Goal: Task Accomplishment & Management: Complete application form

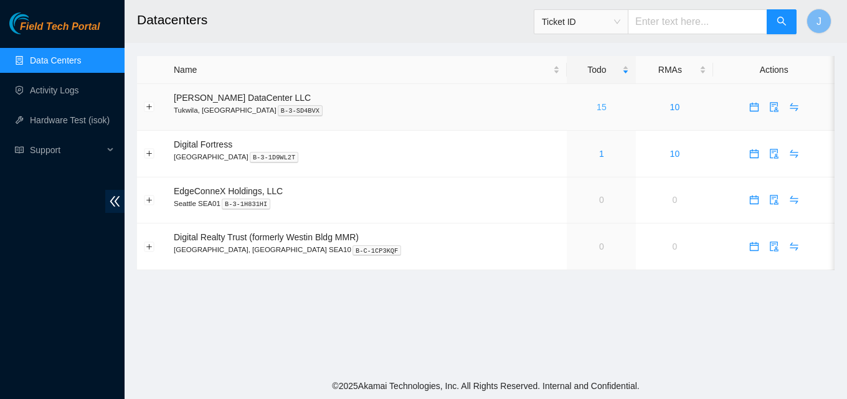
click at [597, 106] on link "15" at bounding box center [602, 107] width 10 height 10
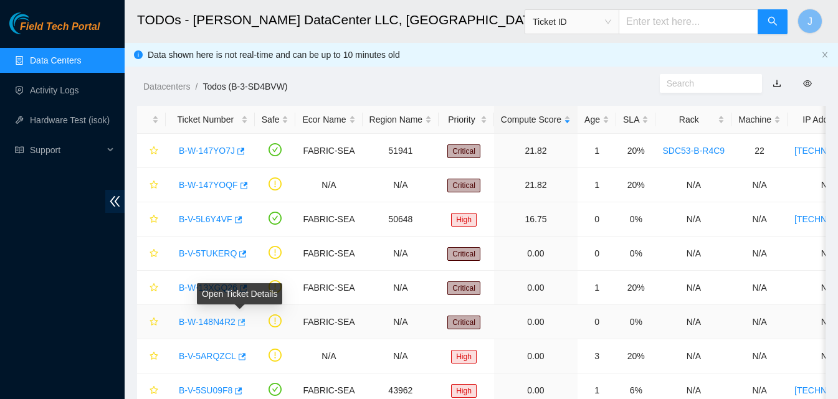
click at [239, 325] on icon "button" at bounding box center [240, 322] width 9 height 9
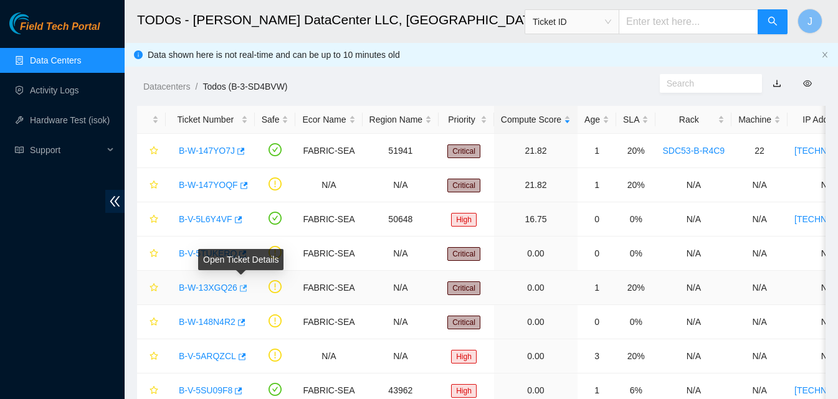
click at [241, 288] on icon "button" at bounding box center [243, 288] width 7 height 7
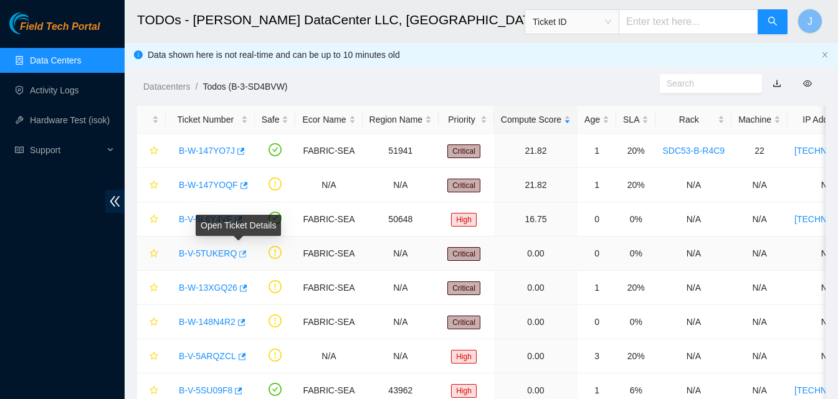
click at [240, 257] on icon "button" at bounding box center [241, 254] width 9 height 9
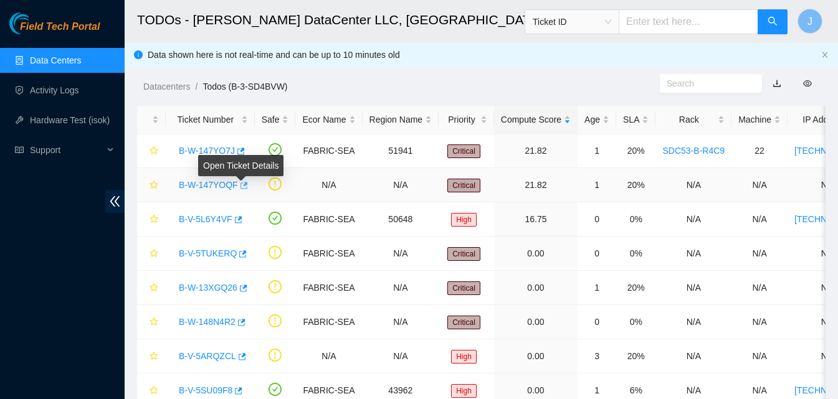
click at [241, 183] on body "Field Tech Portal Data Centers Activity Logs Hardware Test (isok) Support TODOs…" at bounding box center [419, 199] width 838 height 399
click at [263, 199] on td at bounding box center [275, 185] width 41 height 34
click at [243, 184] on icon "button" at bounding box center [243, 185] width 7 height 7
click at [238, 149] on icon "button" at bounding box center [239, 151] width 9 height 9
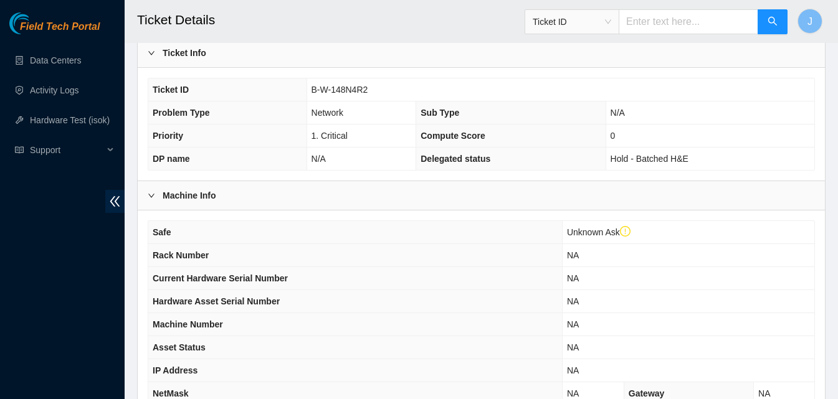
scroll to position [428, 0]
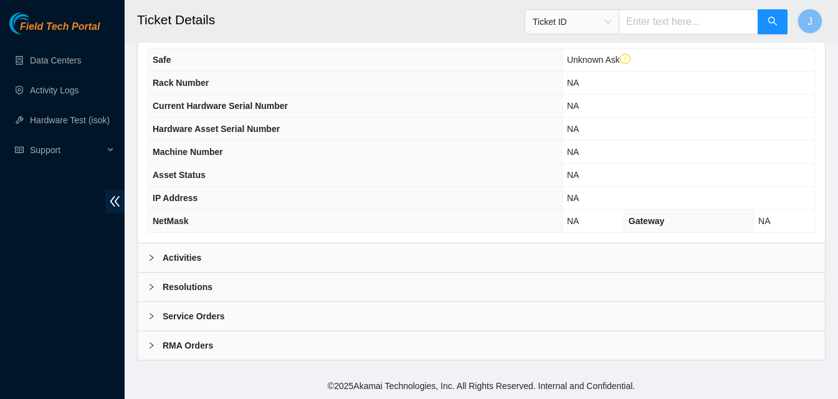
click at [386, 275] on div "Resolutions" at bounding box center [481, 287] width 687 height 29
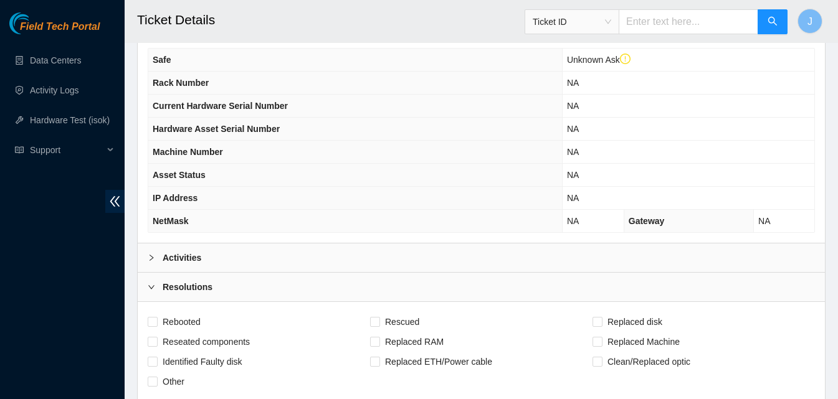
click at [381, 267] on div "Activities" at bounding box center [481, 258] width 687 height 29
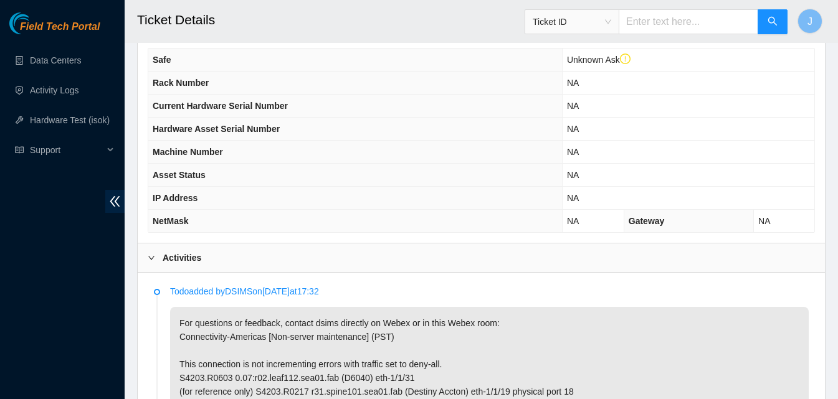
click at [381, 267] on div "Activities" at bounding box center [481, 258] width 687 height 29
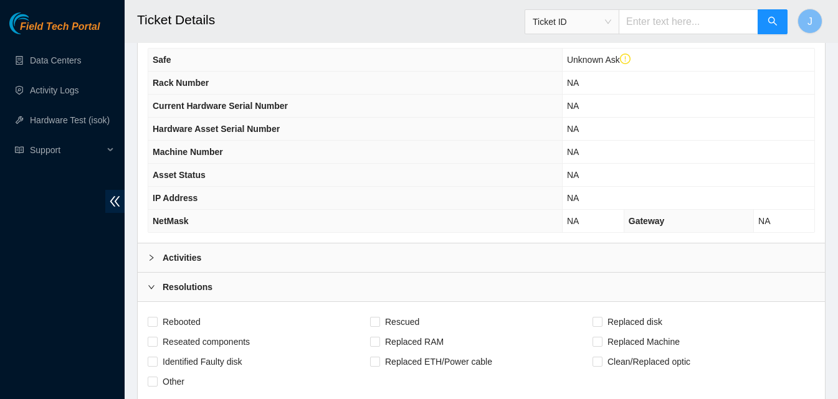
click at [656, 255] on div "Activities" at bounding box center [481, 258] width 687 height 29
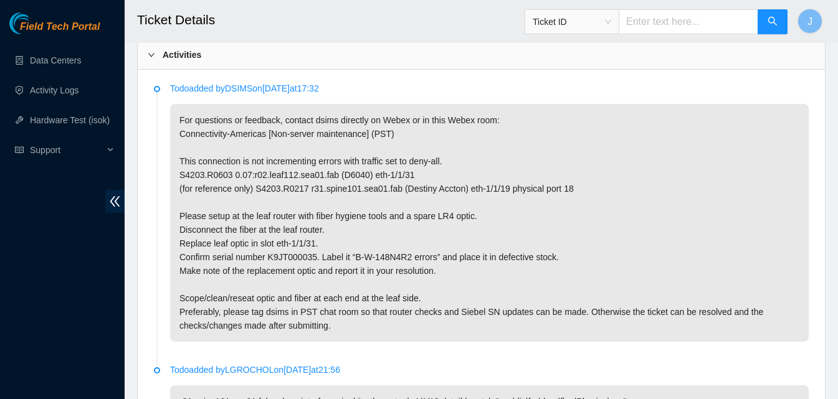
scroll to position [628, 0]
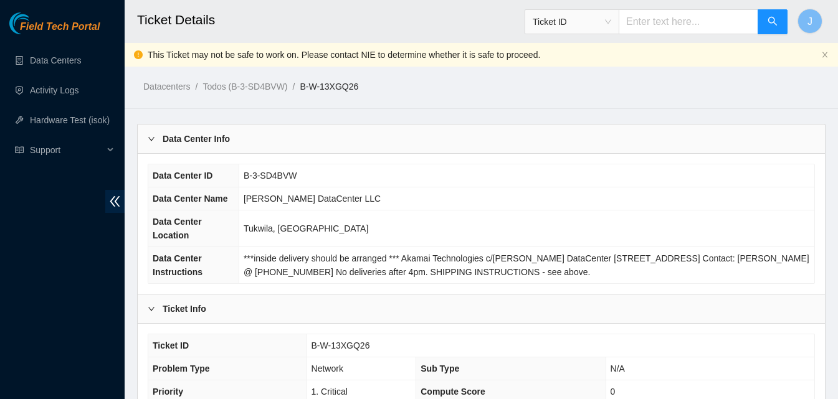
scroll to position [349, 0]
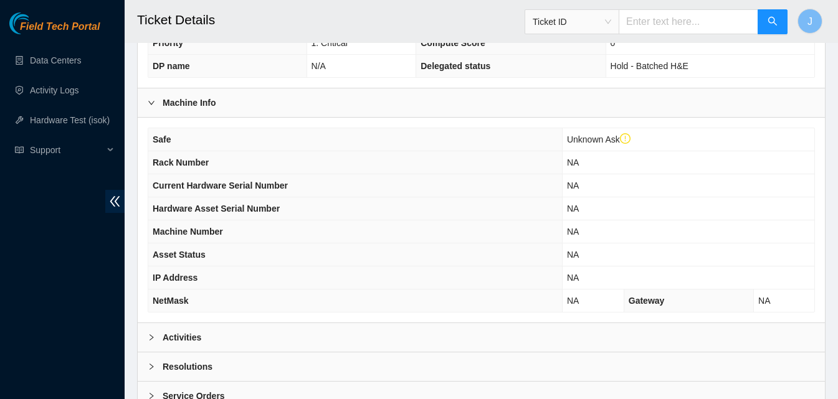
click at [422, 337] on div "Activities" at bounding box center [481, 337] width 687 height 29
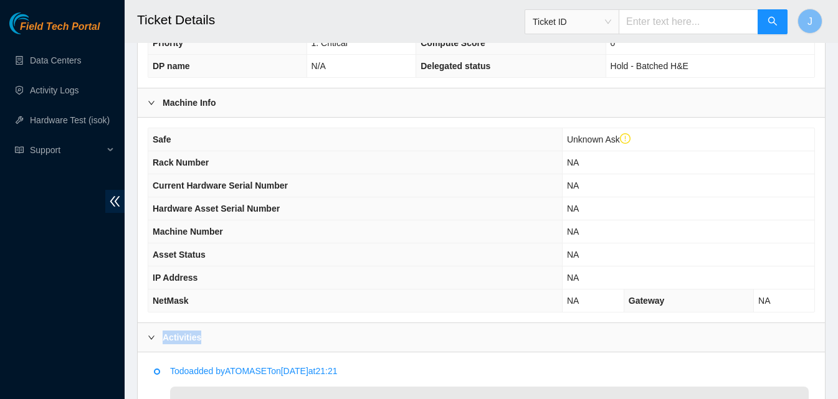
click at [422, 337] on div "Activities" at bounding box center [481, 337] width 687 height 29
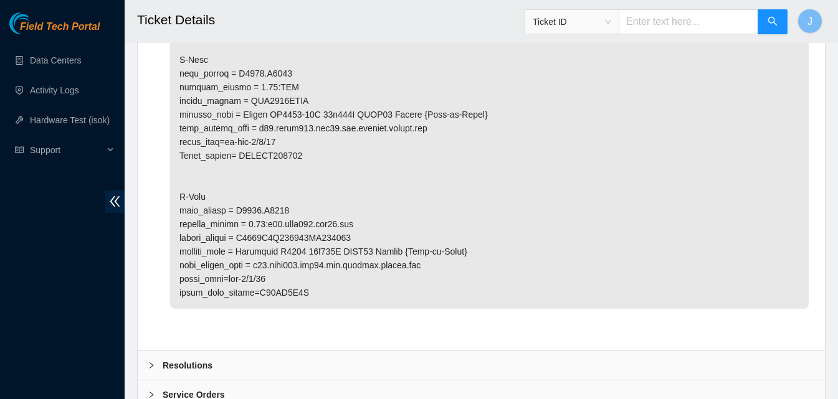
scroll to position [795, 0]
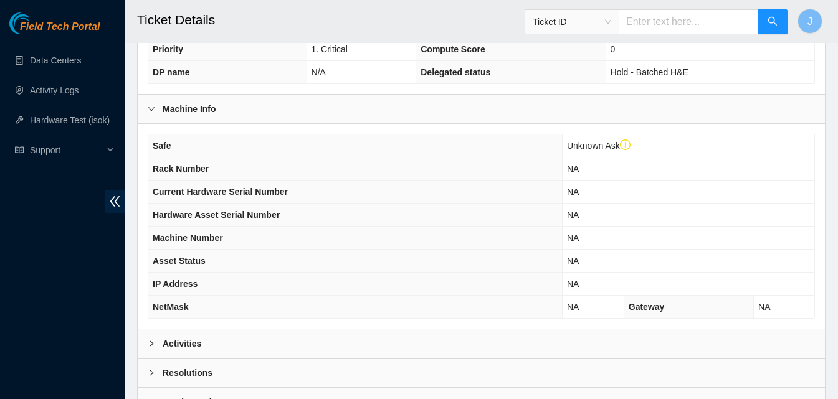
scroll to position [428, 0]
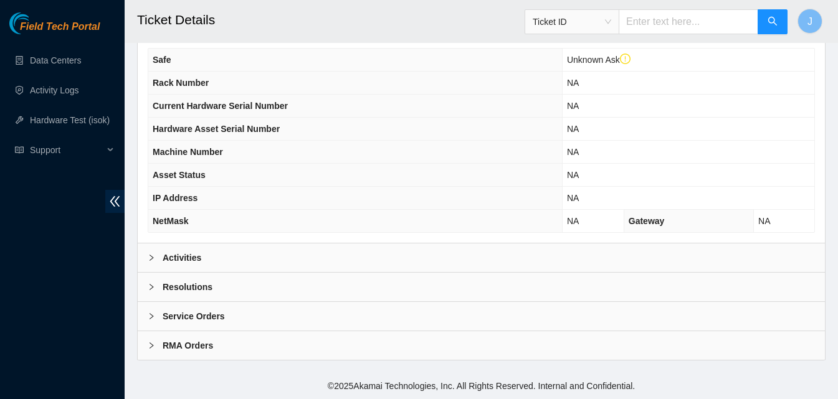
click at [354, 257] on div "Activities" at bounding box center [481, 258] width 687 height 29
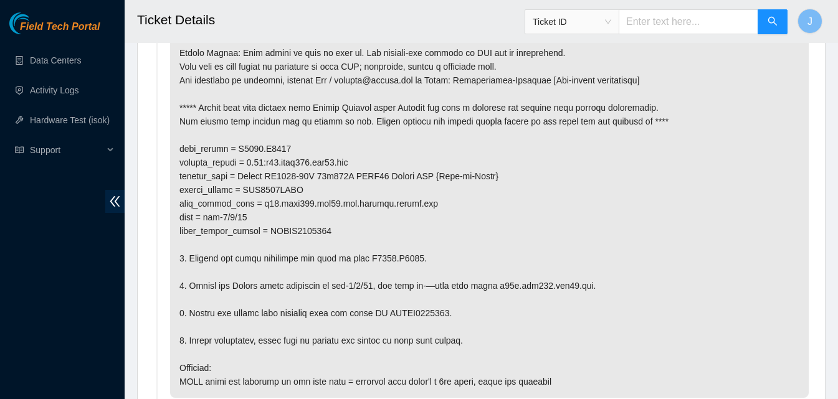
scroll to position [759, 0]
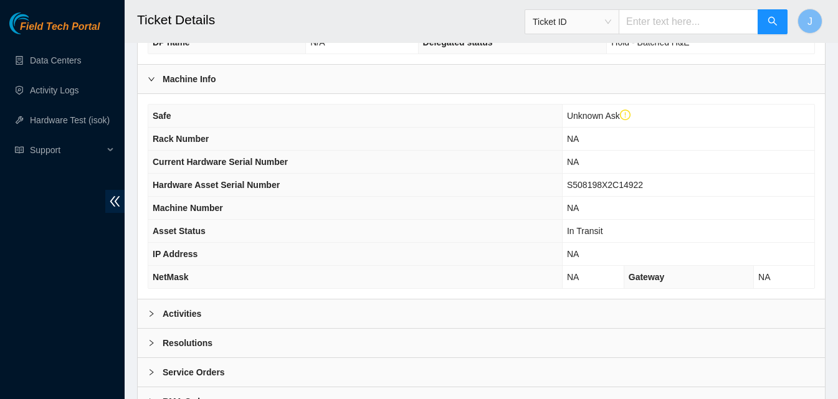
click at [308, 315] on div "Activities" at bounding box center [481, 314] width 687 height 29
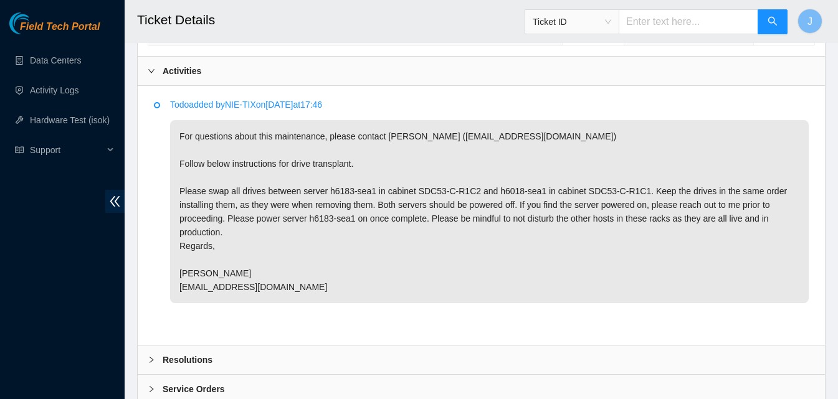
scroll to position [616, 0]
click at [32, 375] on div "Field Tech Portal Data Centers Activity Logs Hardware Test (isok) Support" at bounding box center [62, 205] width 125 height 387
click at [241, 72] on div "Activities" at bounding box center [481, 70] width 687 height 29
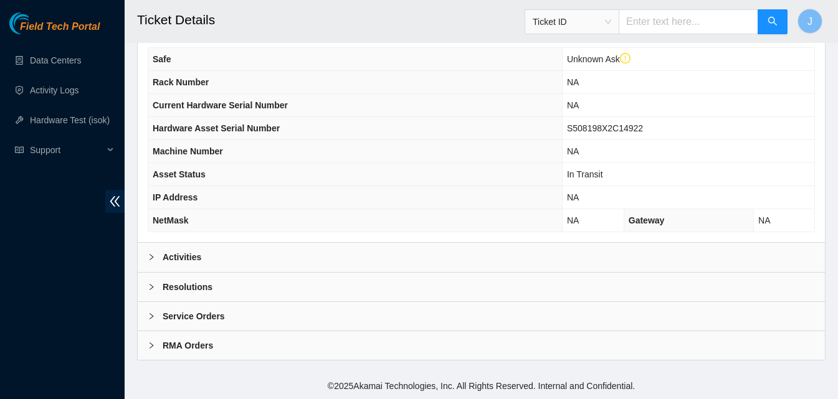
scroll to position [428, 0]
click at [270, 281] on div "Resolutions" at bounding box center [481, 287] width 687 height 29
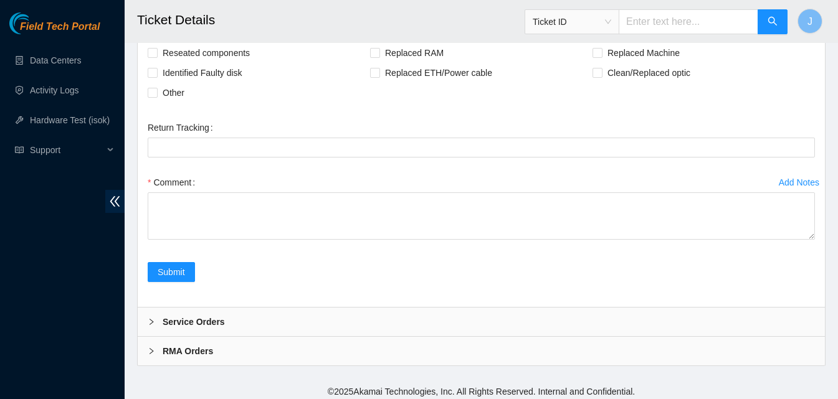
scroll to position [723, 0]
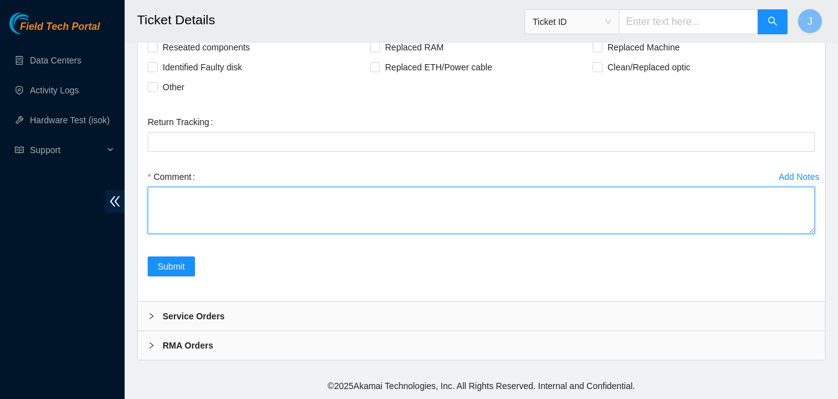
click at [539, 228] on textarea "Comment" at bounding box center [481, 210] width 667 height 47
paste textarea "B-W-147YOQF"
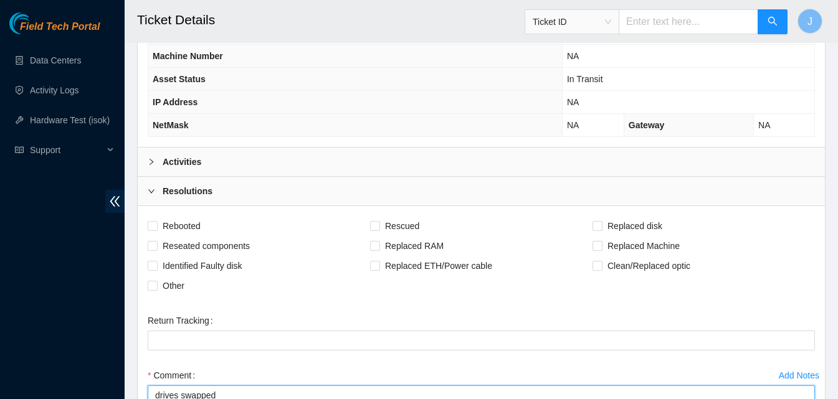
scroll to position [521, 0]
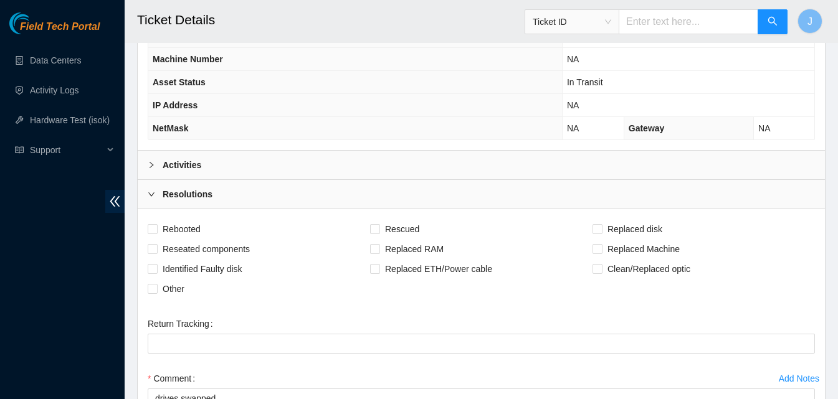
click at [605, 162] on div "Activities" at bounding box center [481, 165] width 687 height 29
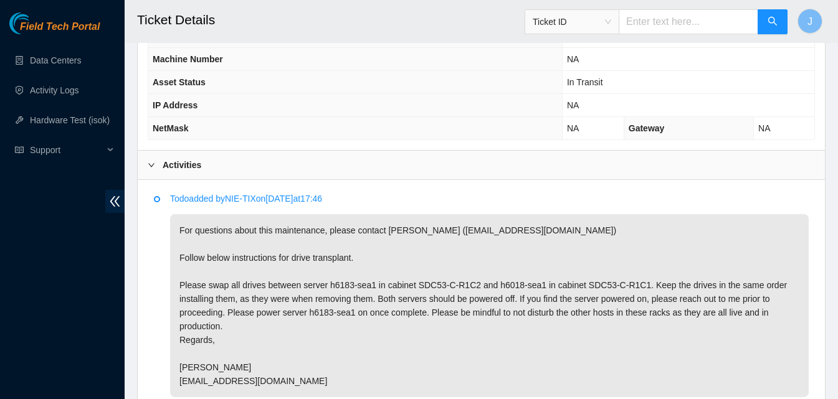
click at [333, 283] on p "For questions about this maintenance, please contact Alex Abelson (aabelson@aka…" at bounding box center [489, 305] width 638 height 183
copy p "h6183"
click at [275, 168] on div "Activities" at bounding box center [481, 165] width 687 height 29
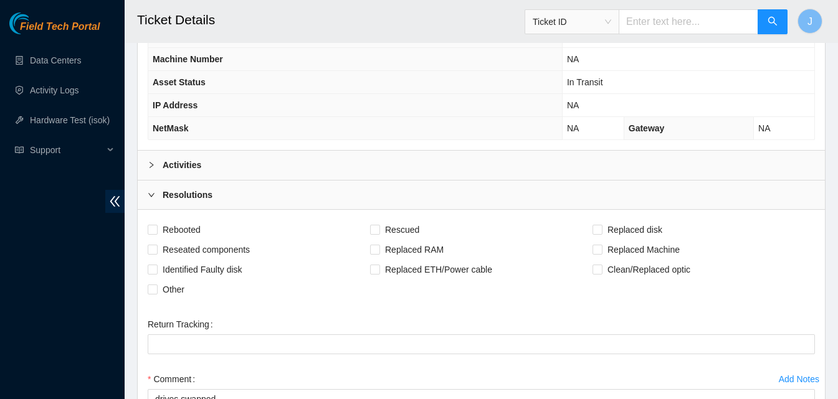
click at [275, 168] on div "Activities" at bounding box center [481, 165] width 687 height 29
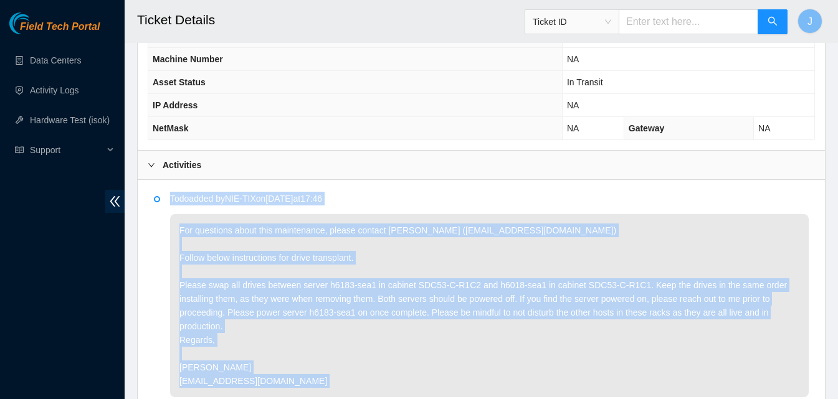
click at [275, 169] on div "Activities" at bounding box center [481, 165] width 687 height 29
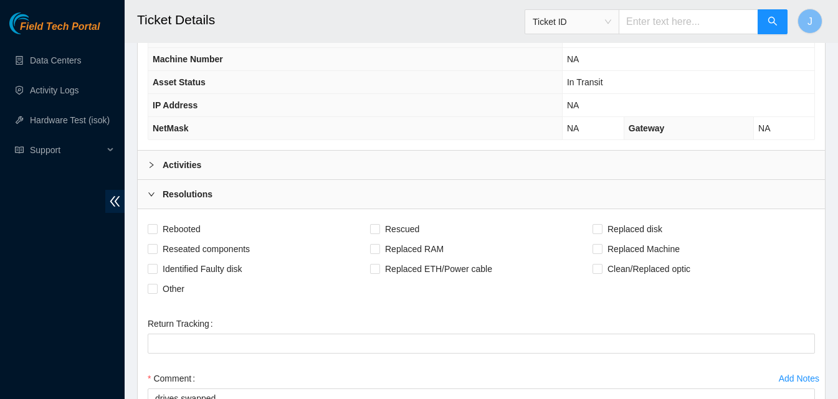
scroll to position [723, 0]
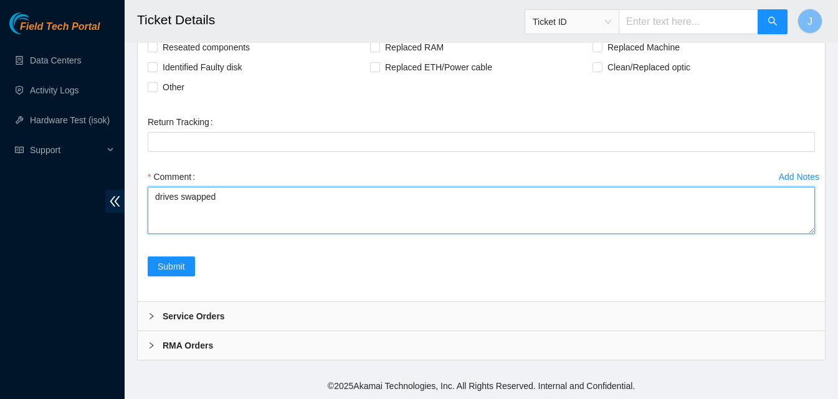
click at [517, 222] on textarea "drives swapped" at bounding box center [481, 210] width 667 height 47
paste textarea "h6183"
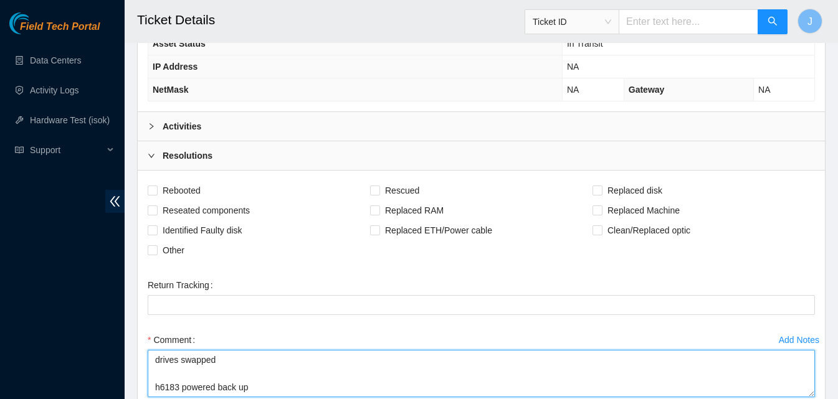
scroll to position [558, 0]
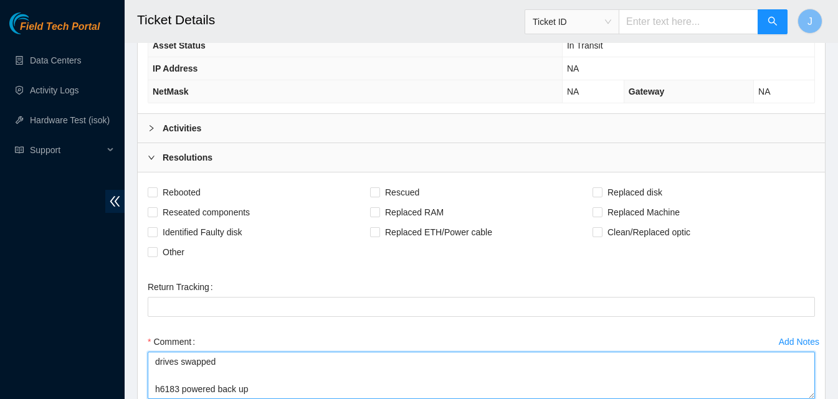
type textarea "drives swapped h6183 powered back up"
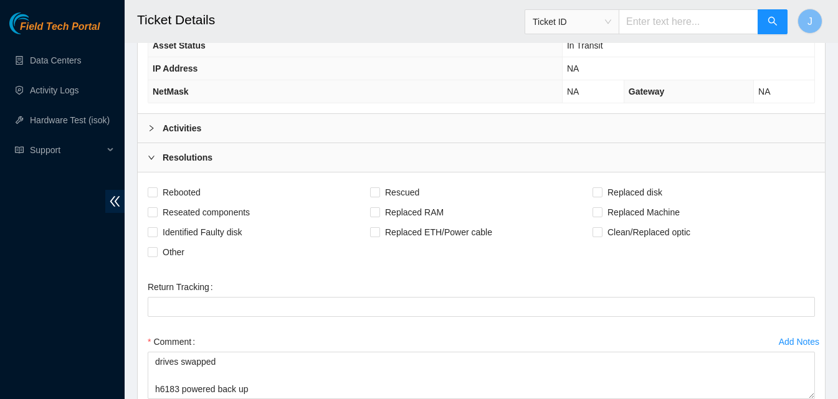
click at [595, 126] on div "Activities" at bounding box center [481, 128] width 687 height 29
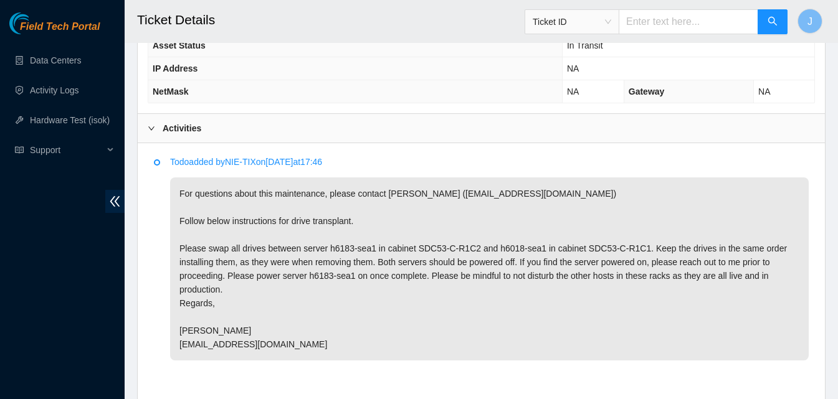
click at [595, 126] on div "Activities" at bounding box center [481, 128] width 687 height 29
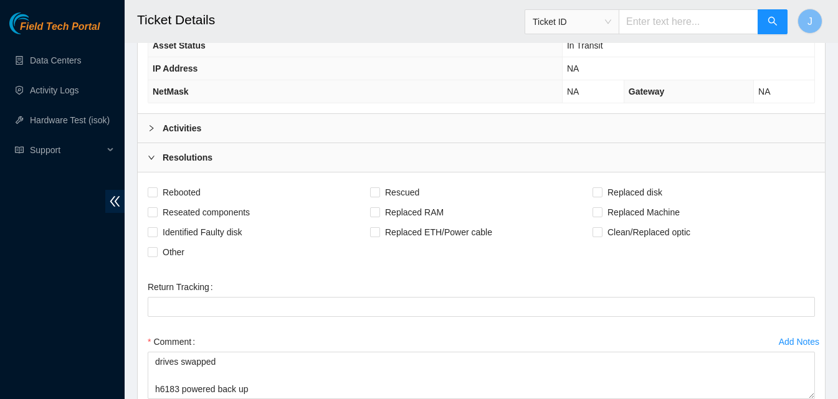
scroll to position [723, 0]
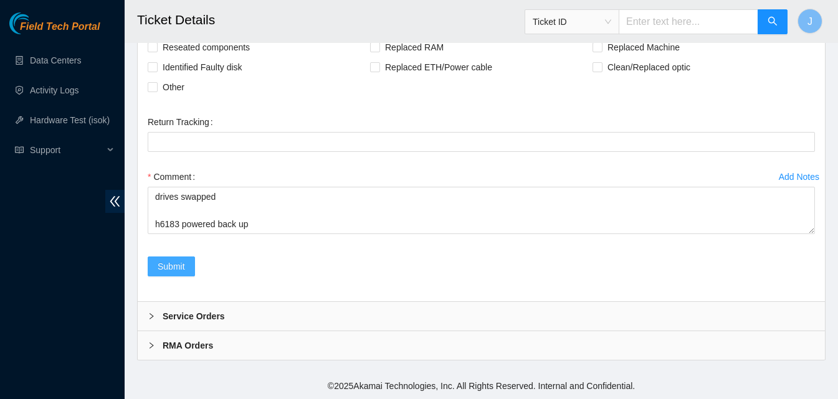
click at [164, 268] on span "Submit" at bounding box center [171, 267] width 27 height 14
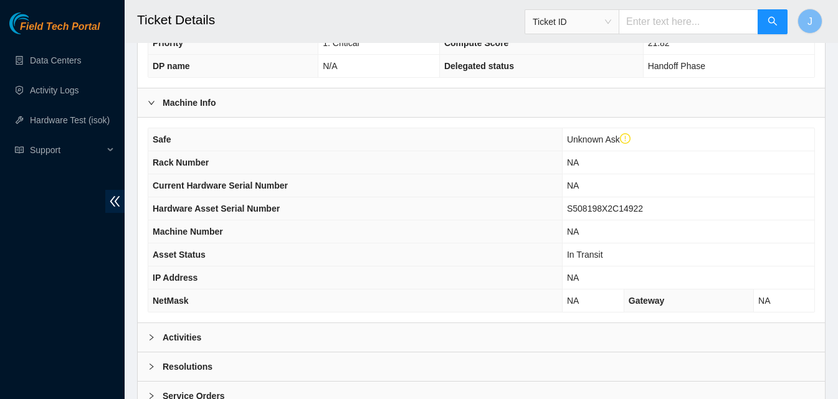
scroll to position [428, 0]
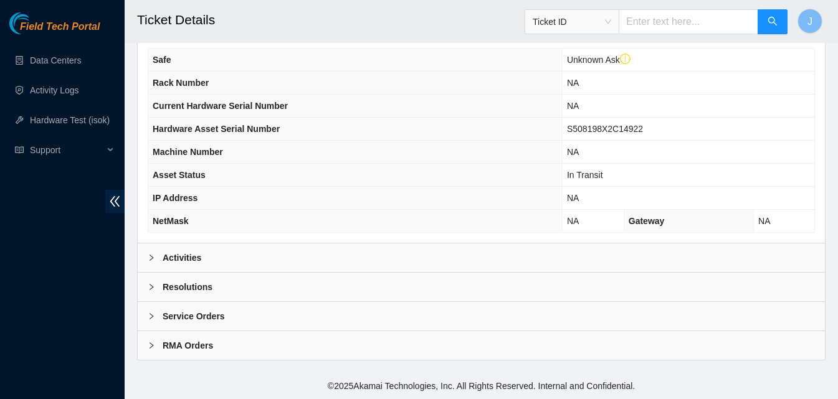
click at [665, 263] on div "Activities" at bounding box center [481, 258] width 687 height 29
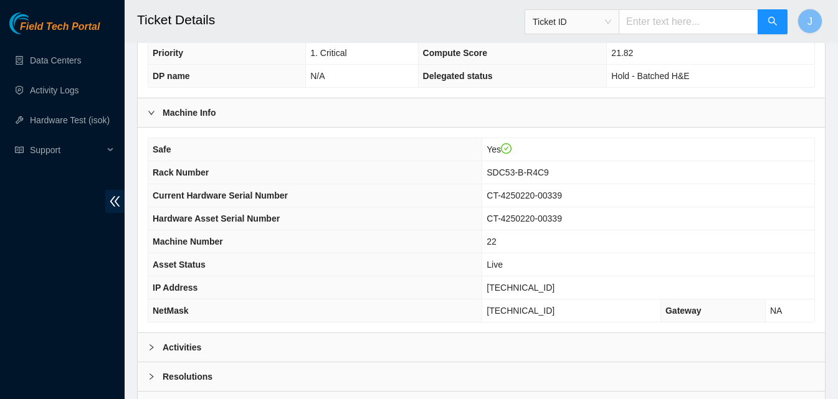
scroll to position [405, 0]
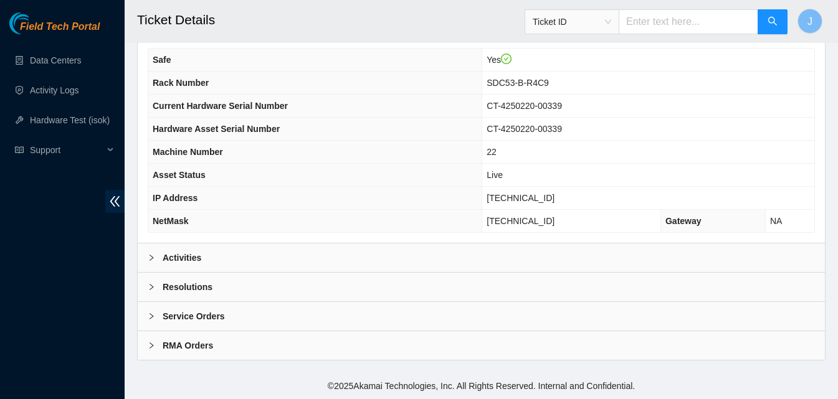
click at [462, 257] on div "Activities" at bounding box center [481, 258] width 687 height 29
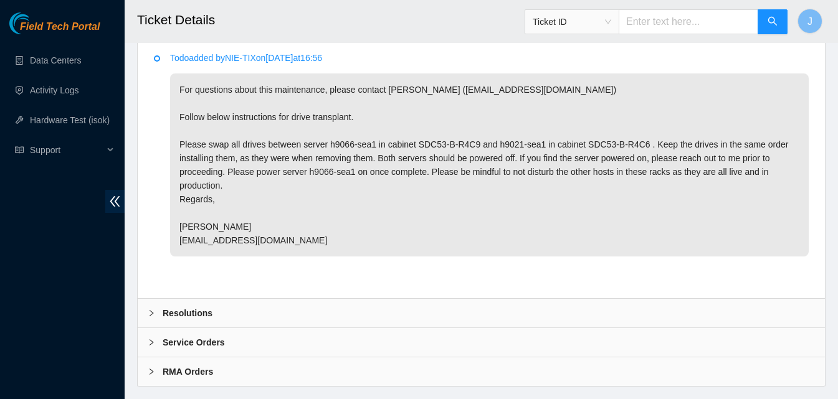
scroll to position [635, 0]
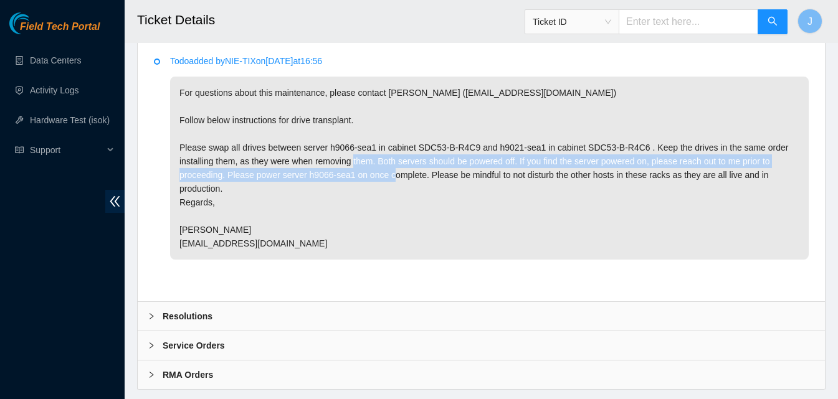
drag, startPoint x: 394, startPoint y: 160, endPoint x: 432, endPoint y: 169, distance: 39.0
click at [432, 169] on p "For questions about this maintenance, please contact Alex Abelson (aabelson@aka…" at bounding box center [489, 168] width 638 height 183
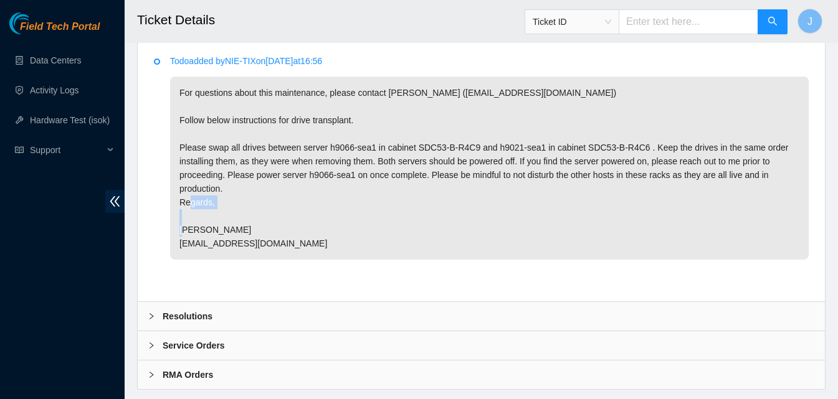
drag, startPoint x: 225, startPoint y: 227, endPoint x: 182, endPoint y: 230, distance: 42.5
click at [181, 230] on p "For questions about this maintenance, please contact Alex Abelson (aabelson@aka…" at bounding box center [489, 168] width 638 height 183
click at [223, 234] on p "For questions about this maintenance, please contact Alex Abelson (aabelson@aka…" at bounding box center [489, 168] width 638 height 183
click at [250, 233] on p "For questions about this maintenance, please contact Alex Abelson (aabelson@aka…" at bounding box center [489, 168] width 638 height 183
drag, startPoint x: 250, startPoint y: 233, endPoint x: 204, endPoint y: 230, distance: 46.8
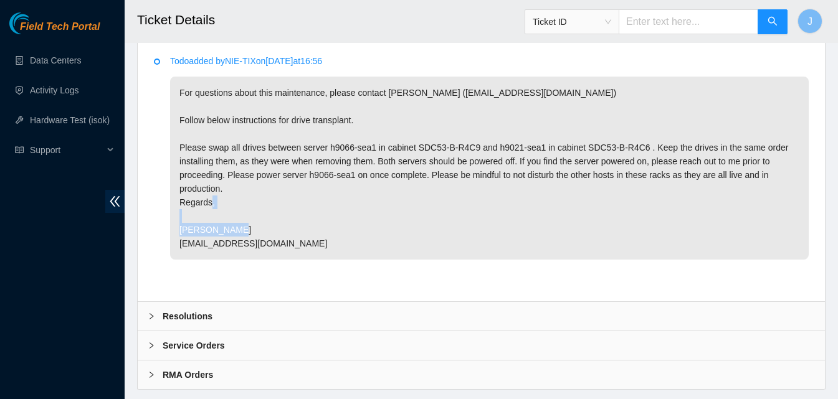
click at [204, 230] on p "For questions about this maintenance, please contact Alex Abelson (aabelson@aka…" at bounding box center [489, 168] width 638 height 183
click at [227, 242] on p "For questions about this maintenance, please contact Alex Abelson (aabelson@aka…" at bounding box center [489, 168] width 638 height 183
click at [338, 146] on p "For questions about this maintenance, please contact Alex Abelson (aabelson@aka…" at bounding box center [489, 168] width 638 height 183
copy p "h9066"
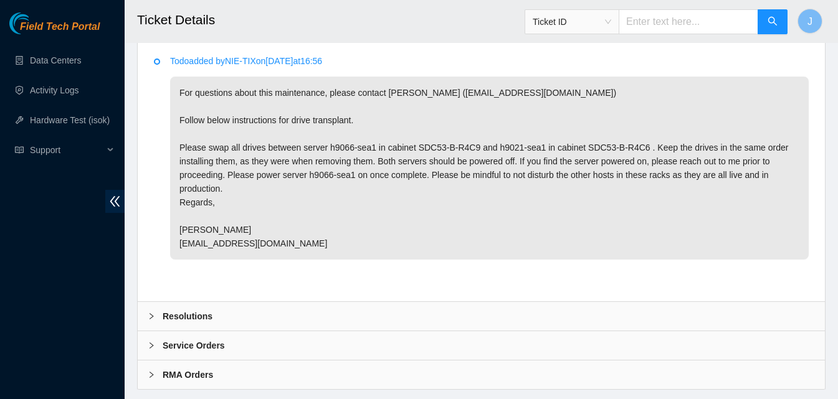
click at [501, 149] on p "For questions about this maintenance, please contact Alex Abelson (aabelson@aka…" at bounding box center [489, 168] width 638 height 183
copy p "h9021"
click at [269, 318] on div "Resolutions" at bounding box center [481, 316] width 687 height 29
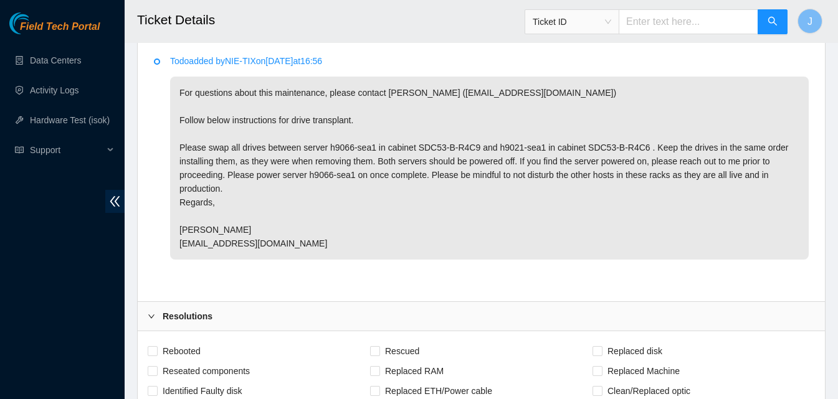
click at [269, 318] on div "Resolutions" at bounding box center [481, 316] width 687 height 29
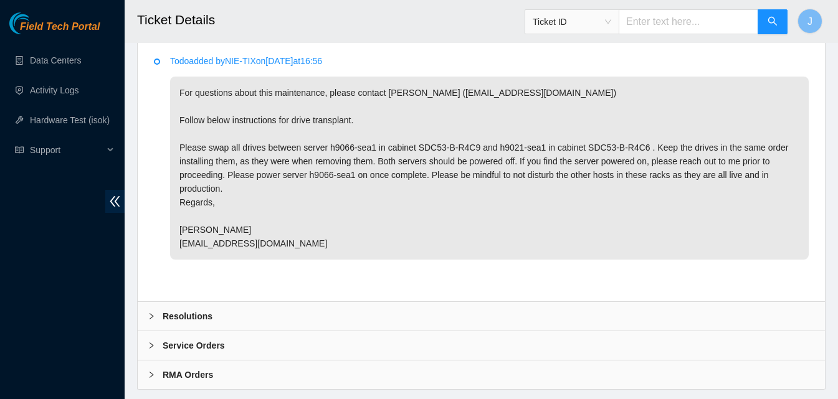
click at [270, 318] on div "Resolutions" at bounding box center [481, 316] width 687 height 29
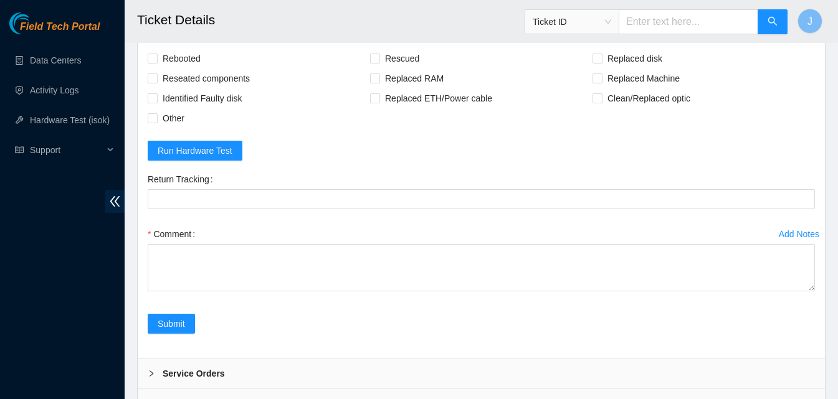
scroll to position [985, 0]
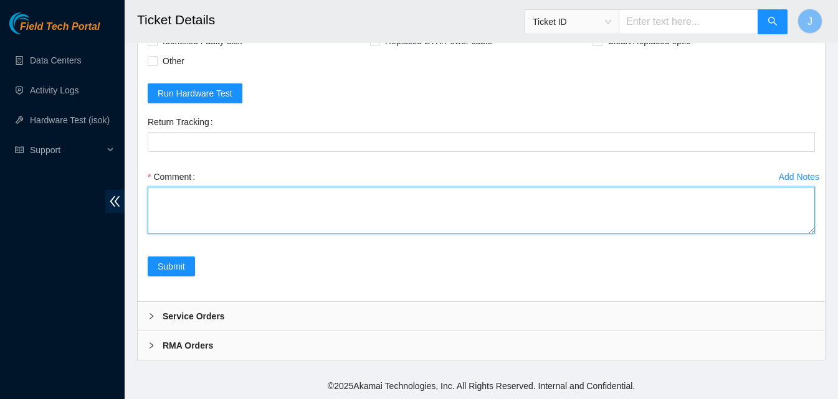
click at [510, 215] on textarea "Comment" at bounding box center [481, 210] width 667 height 47
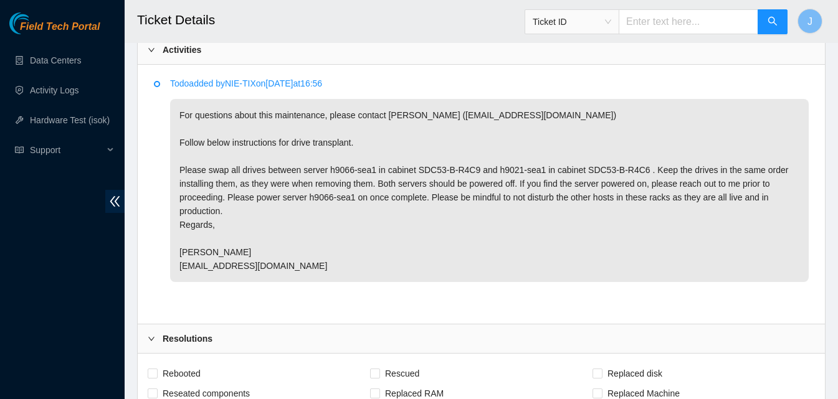
scroll to position [608, 0]
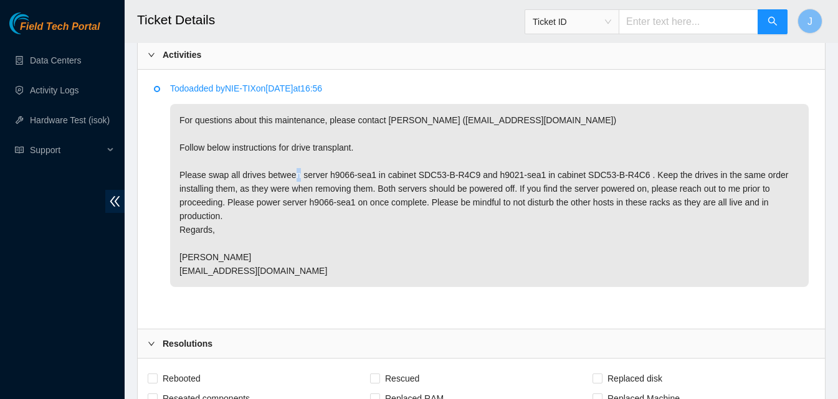
click at [333, 170] on p "For questions about this maintenance, please contact Alex Abelson (aabelson@aka…" at bounding box center [489, 195] width 638 height 183
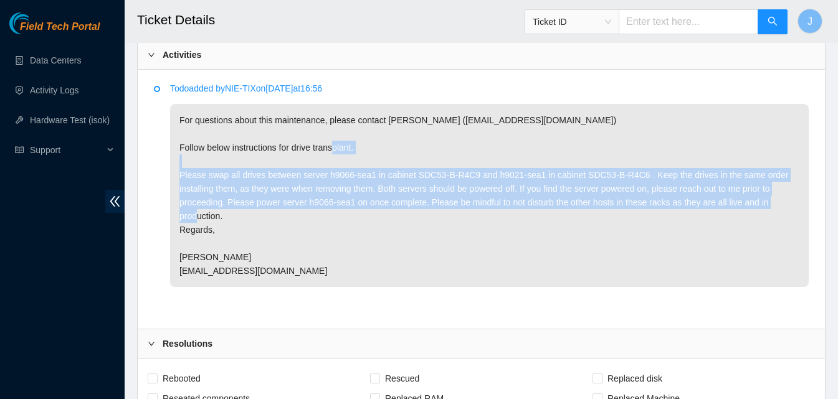
click at [333, 170] on p "For questions about this maintenance, please contact Alex Abelson (aabelson@aka…" at bounding box center [489, 195] width 638 height 183
click at [358, 188] on p "For questions about this maintenance, please contact Alex Abelson (aabelson@aka…" at bounding box center [489, 195] width 638 height 183
click at [356, 184] on p "For questions about this maintenance, please contact Alex Abelson (aabelson@aka…" at bounding box center [489, 195] width 638 height 183
click at [354, 183] on p "For questions about this maintenance, please contact Alex Abelson (aabelson@aka…" at bounding box center [489, 195] width 638 height 183
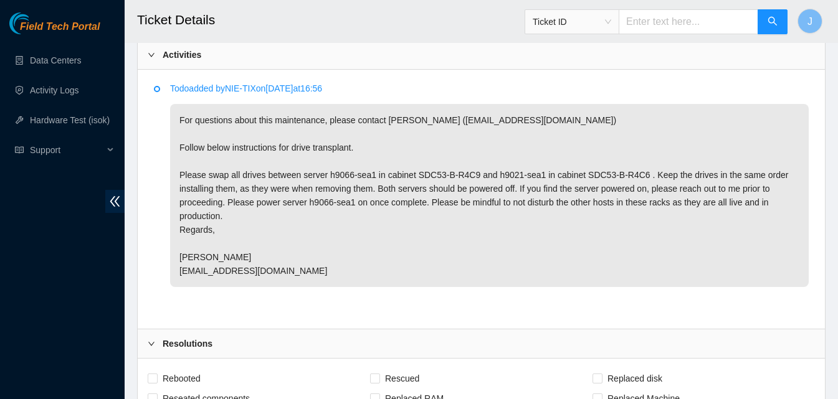
click at [341, 174] on p "For questions about this maintenance, please contact Alex Abelson (aabelson@aka…" at bounding box center [489, 195] width 638 height 183
copy p "h9066"
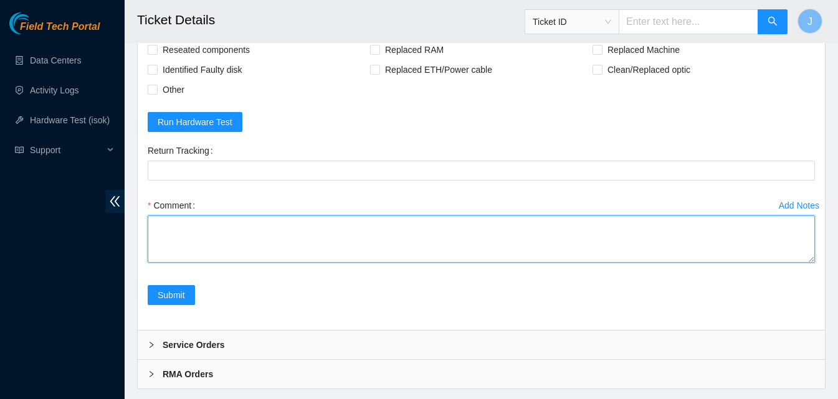
click at [501, 217] on textarea "Comment" at bounding box center [481, 238] width 667 height 47
paste textarea "h9066"
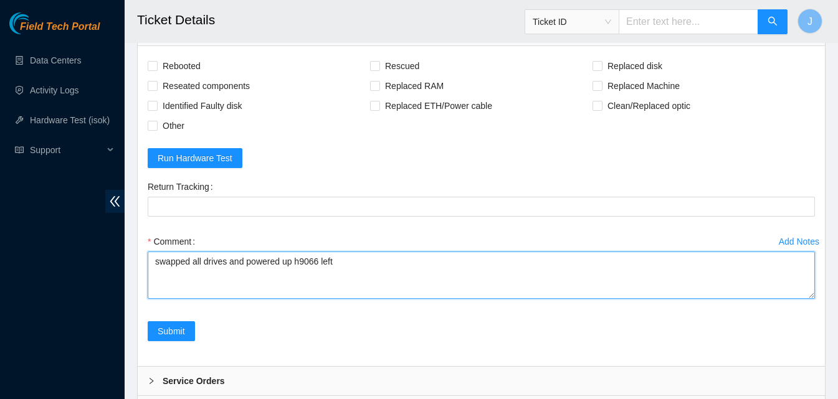
scroll to position [608, 0]
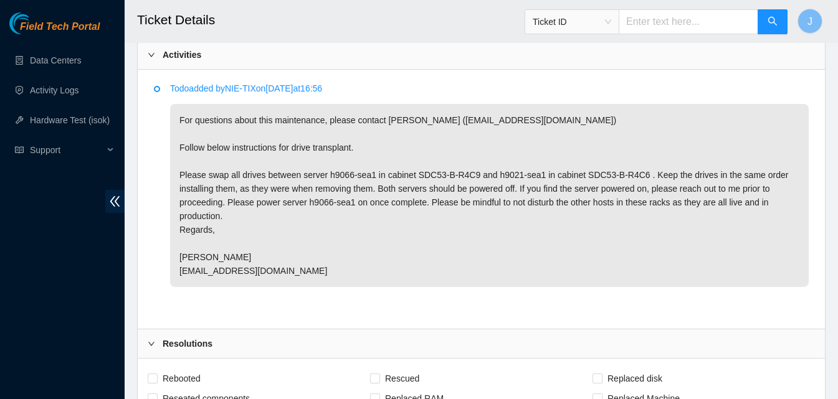
click at [499, 169] on p "For questions about this maintenance, please contact Alex Abelson (aabelson@aka…" at bounding box center [489, 195] width 638 height 183
copy p "h9021"
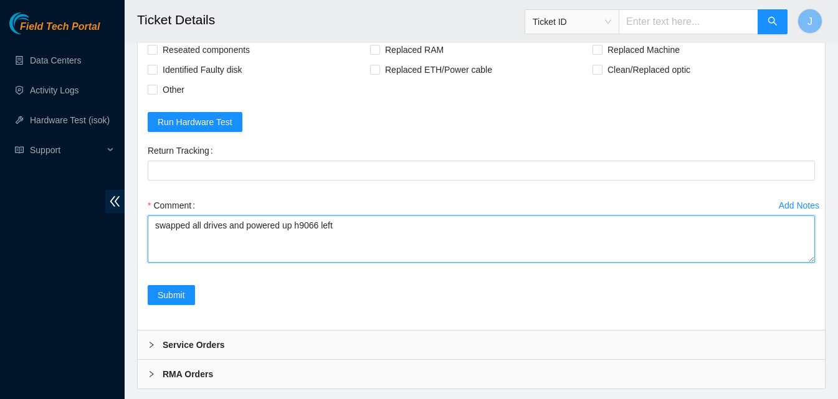
click at [630, 230] on textarea "swapped all drives and powered up h9066 left" at bounding box center [481, 238] width 667 height 47
paste textarea "h9021"
type textarea "swapped all drives and powered up h9066 left h9021 unpowered up as requested."
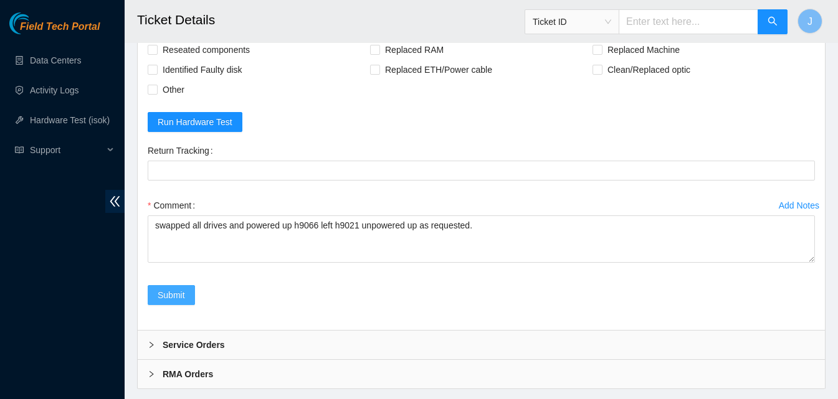
click at [181, 291] on span "Submit" at bounding box center [171, 295] width 27 height 14
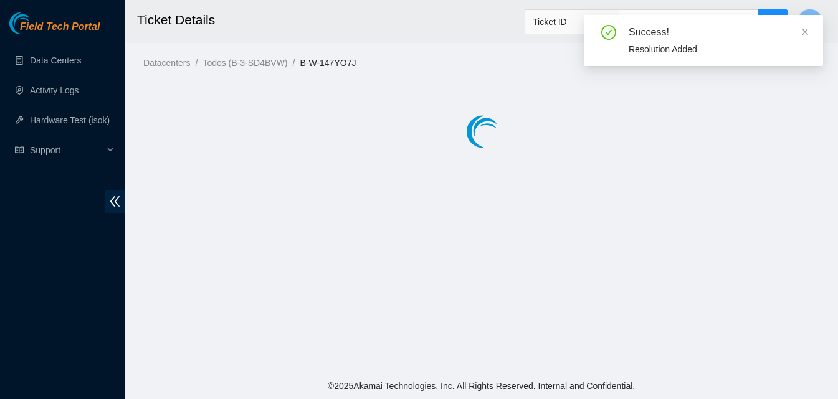
scroll to position [0, 0]
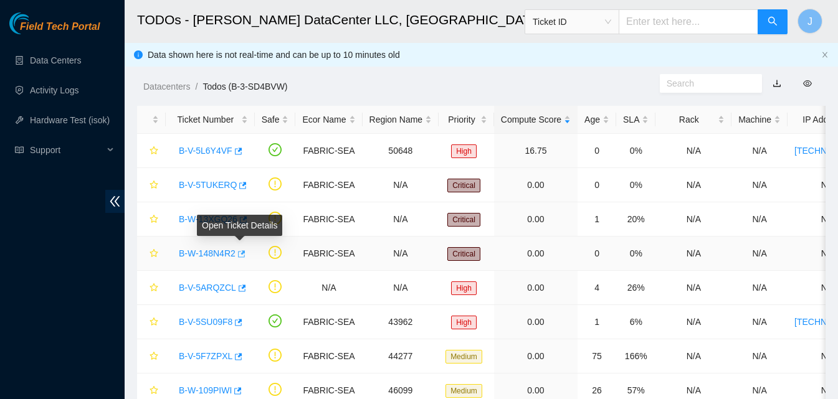
click at [244, 253] on button "button" at bounding box center [240, 254] width 10 height 20
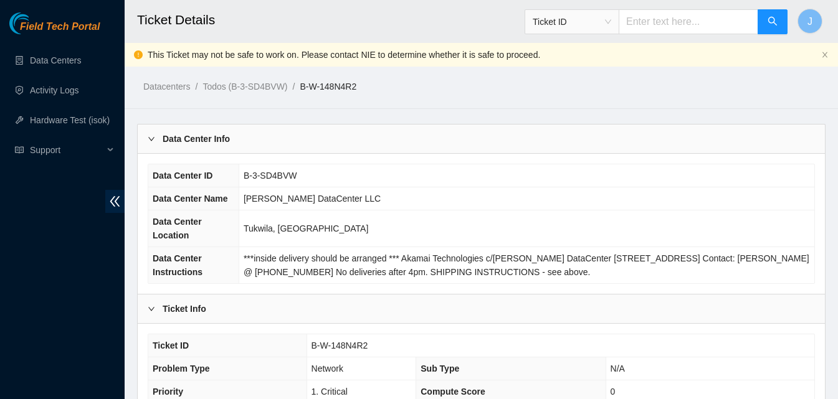
scroll to position [349, 0]
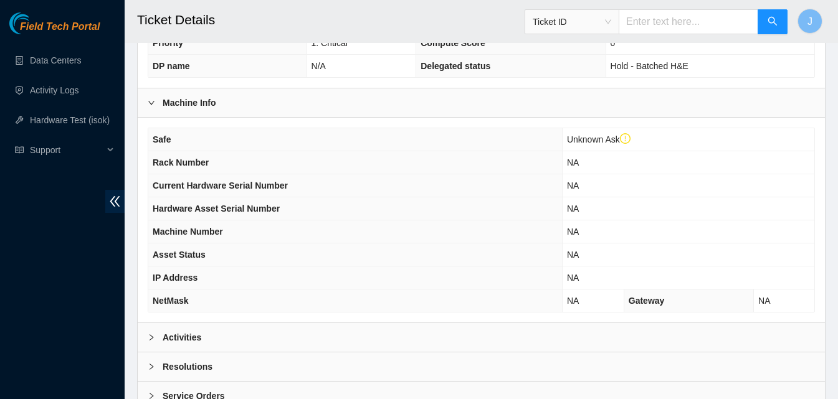
click at [559, 336] on div "Activities" at bounding box center [481, 337] width 687 height 29
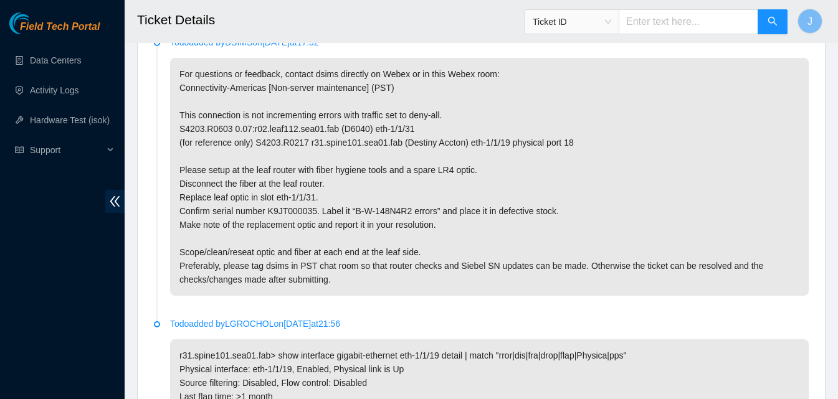
scroll to position [698, 0]
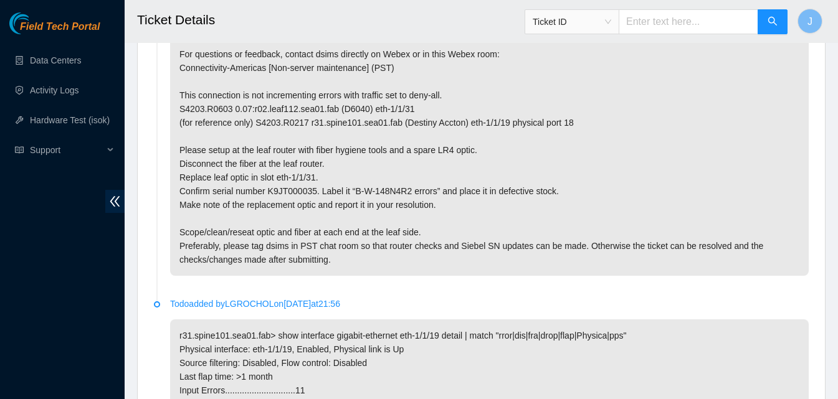
click at [0, 395] on div "Field Tech Portal Data Centers Activity Logs Hardware Test (isok) Support" at bounding box center [62, 205] width 125 height 387
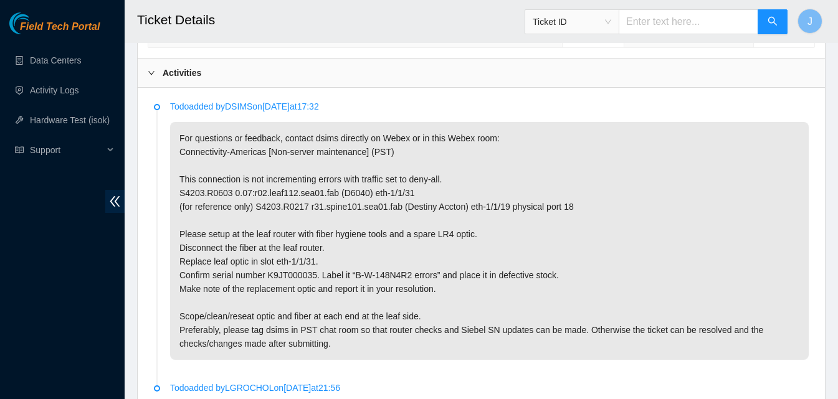
scroll to position [604, 0]
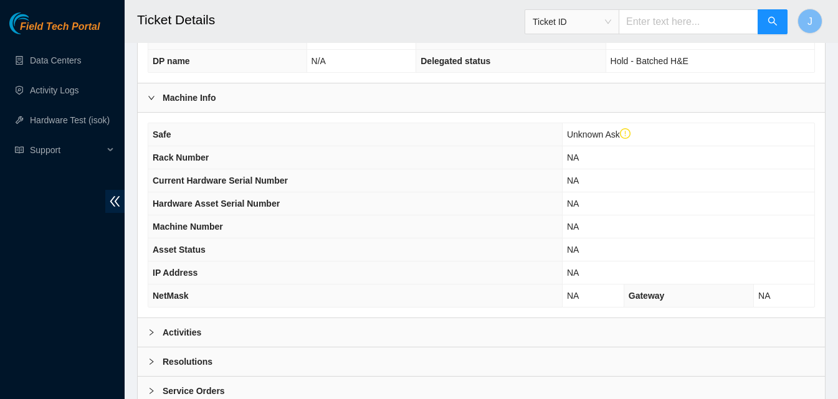
scroll to position [424, 0]
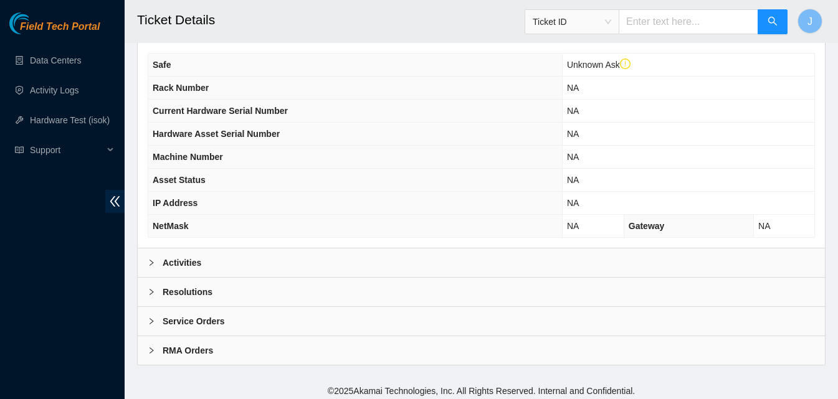
click at [362, 245] on div "Safe Unknown Ask Rack Number NA Current Hardware Serial Number NA Hardware Asse…" at bounding box center [481, 145] width 687 height 205
click at [360, 262] on div "Activities" at bounding box center [481, 262] width 687 height 29
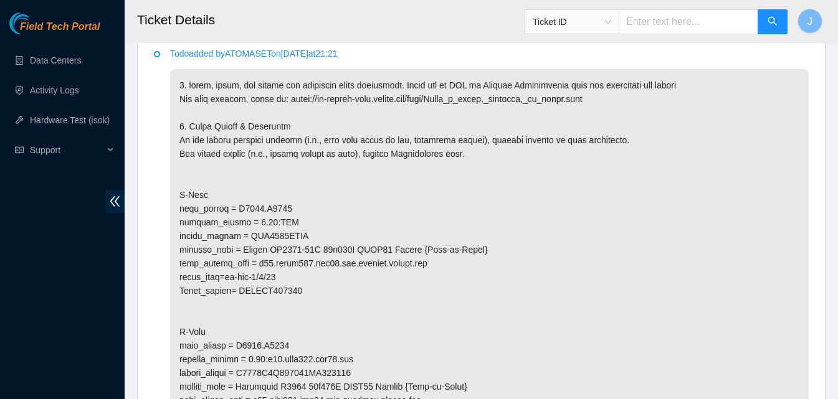
scroll to position [722, 0]
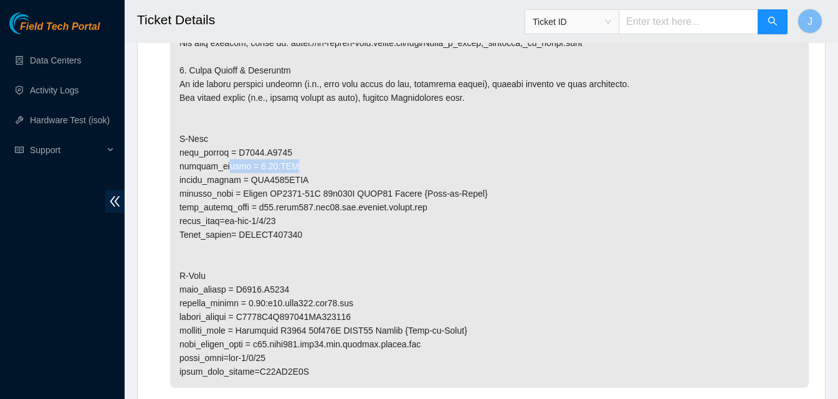
drag, startPoint x: 288, startPoint y: 168, endPoint x: 227, endPoint y: 164, distance: 61.7
click at [227, 164] on p at bounding box center [489, 200] width 638 height 375
drag, startPoint x: 210, startPoint y: 305, endPoint x: 370, endPoint y: 299, distance: 160.2
click at [370, 299] on p at bounding box center [489, 200] width 638 height 375
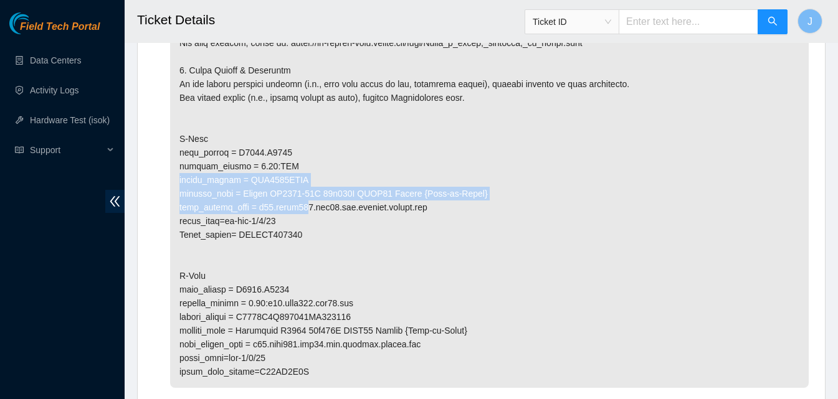
drag, startPoint x: 315, startPoint y: 160, endPoint x: 305, endPoint y: 202, distance: 43.5
click at [305, 202] on p at bounding box center [489, 200] width 638 height 375
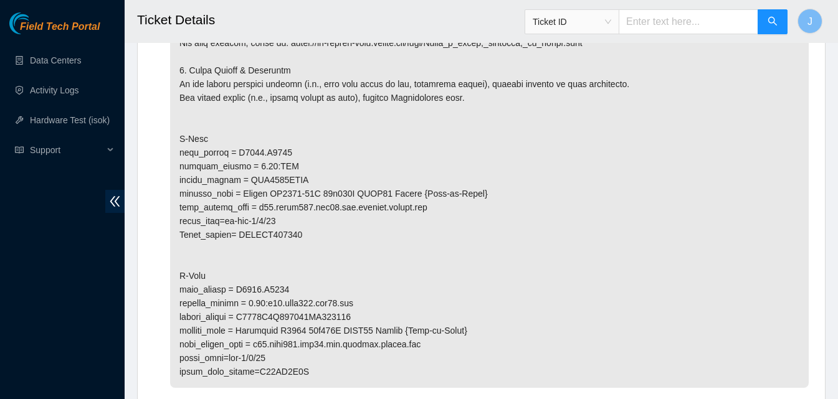
click at [314, 219] on p at bounding box center [489, 200] width 638 height 375
drag, startPoint x: 267, startPoint y: 204, endPoint x: 327, endPoint y: 211, distance: 60.1
click at [327, 211] on p at bounding box center [489, 200] width 638 height 375
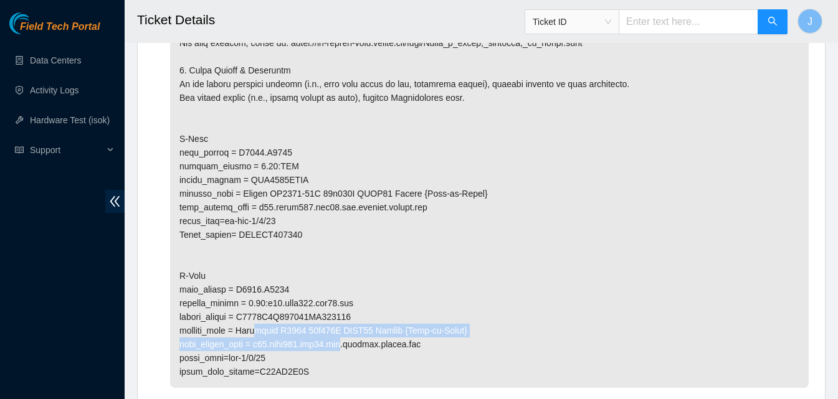
drag, startPoint x: 263, startPoint y: 334, endPoint x: 341, endPoint y: 349, distance: 78.5
click at [341, 349] on p at bounding box center [489, 200] width 638 height 375
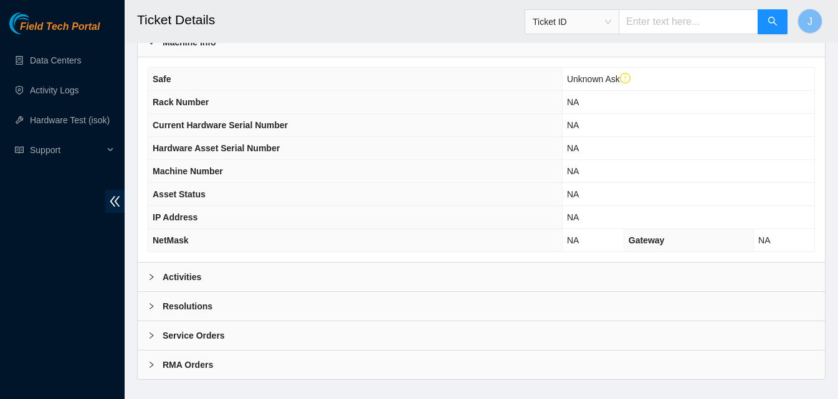
scroll to position [428, 0]
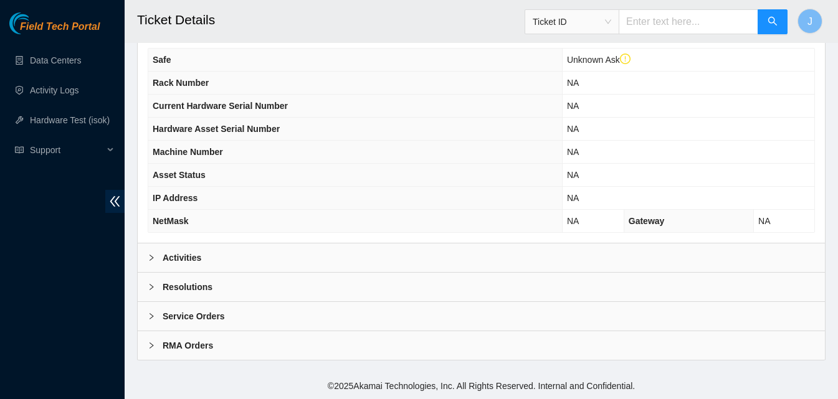
click at [363, 256] on div "Activities" at bounding box center [481, 258] width 687 height 29
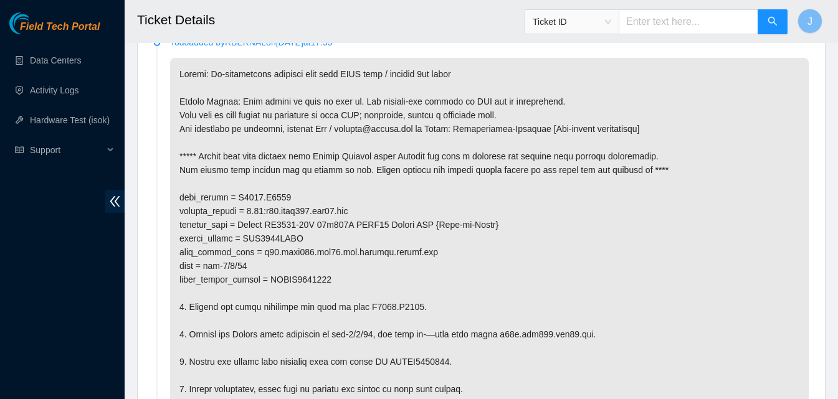
scroll to position [653, 0]
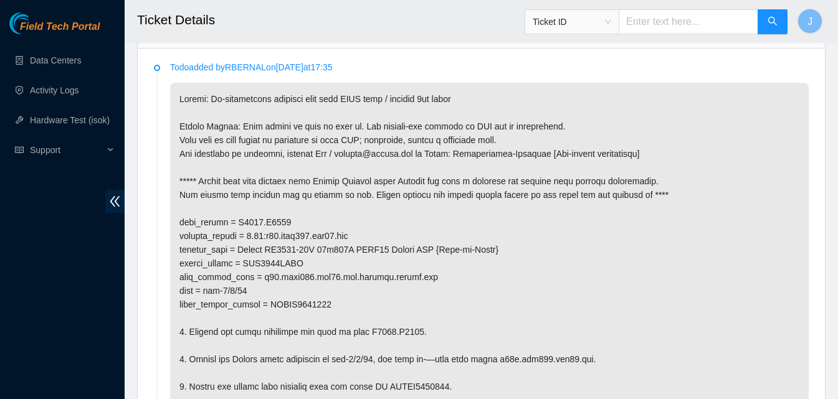
click at [310, 263] on p at bounding box center [489, 277] width 638 height 389
click at [303, 263] on p at bounding box center [489, 277] width 638 height 389
click at [291, 231] on p at bounding box center [489, 277] width 638 height 389
click at [292, 237] on p at bounding box center [489, 277] width 638 height 389
click at [293, 237] on p at bounding box center [489, 277] width 638 height 389
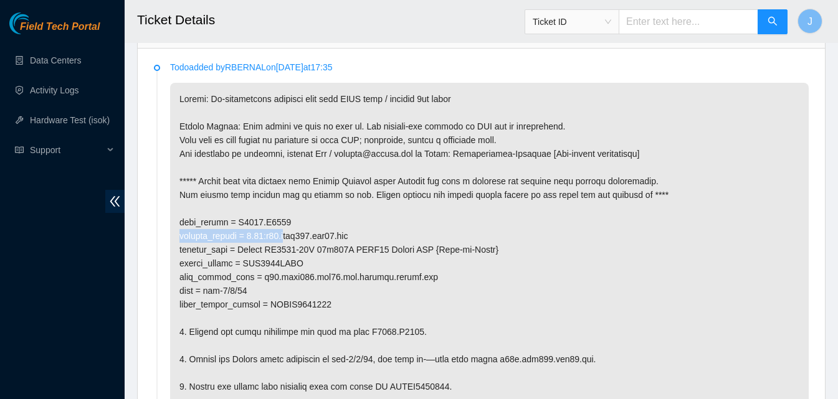
click at [293, 237] on p at bounding box center [489, 277] width 638 height 389
click at [425, 240] on p at bounding box center [489, 277] width 638 height 389
drag, startPoint x: 377, startPoint y: 240, endPoint x: 283, endPoint y: 242, distance: 94.1
click at [283, 242] on p at bounding box center [489, 277] width 638 height 389
drag, startPoint x: 344, startPoint y: 280, endPoint x: 280, endPoint y: 277, distance: 63.6
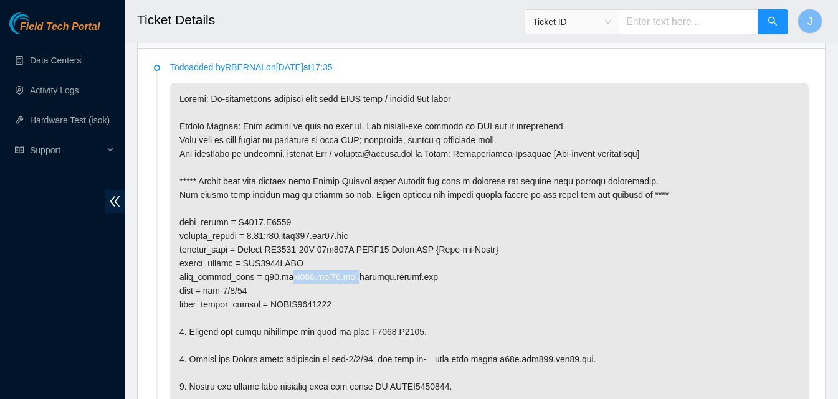
click at [280, 277] on p at bounding box center [489, 277] width 638 height 389
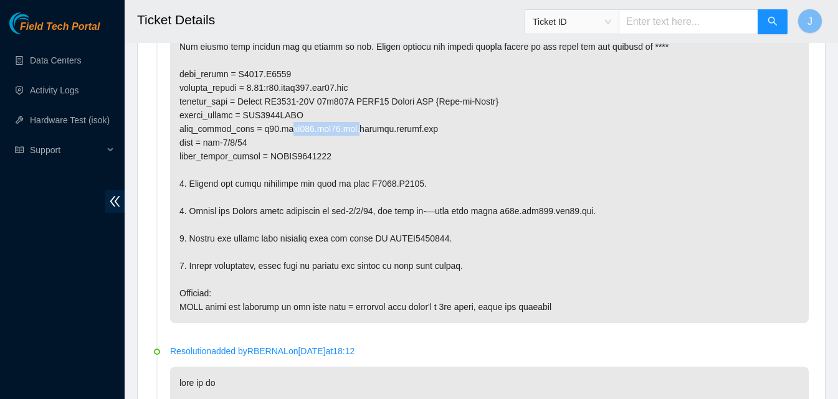
scroll to position [802, 0]
click at [269, 180] on p at bounding box center [489, 127] width 638 height 389
click at [331, 268] on p at bounding box center [489, 127] width 638 height 389
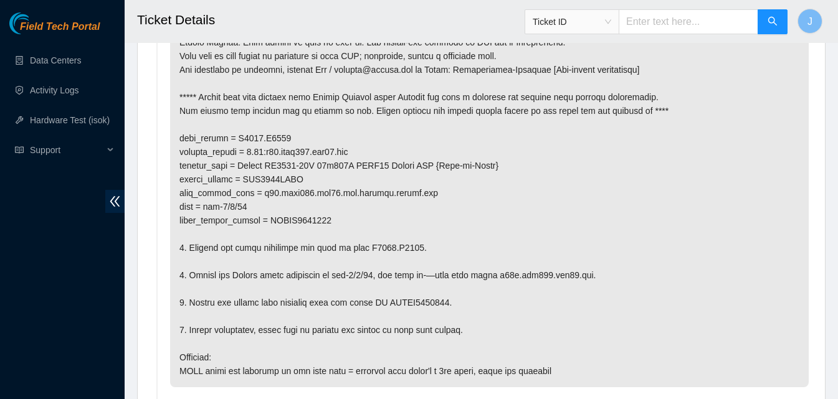
scroll to position [745, 0]
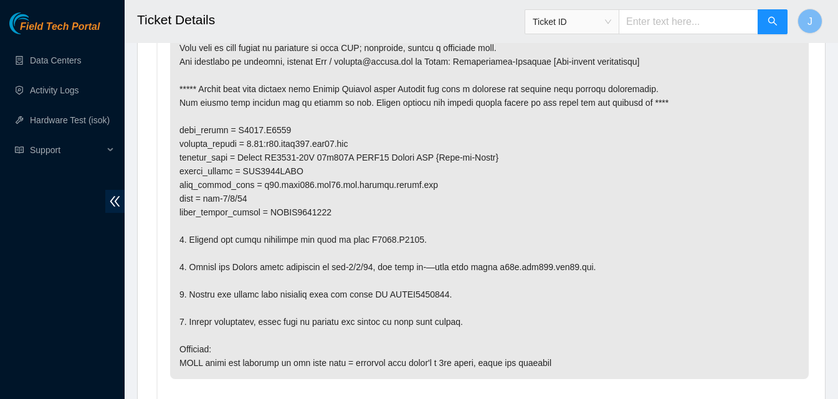
click at [255, 199] on p at bounding box center [489, 185] width 638 height 389
